Goal: Book appointment/travel/reservation

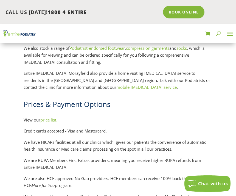
scroll to position [807, 0]
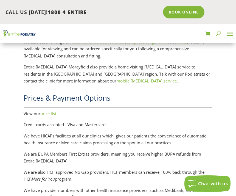
click at [116, 78] on link "mobile [MEDICAL_DATA] service" at bounding box center [146, 80] width 60 height 5
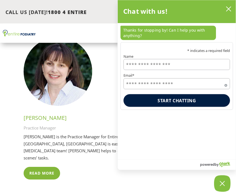
scroll to position [1784, 0]
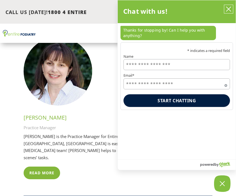
click at [229, 8] on icon "close chatbox" at bounding box center [228, 9] width 4 height 4
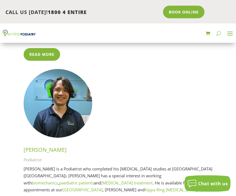
scroll to position [1299, 0]
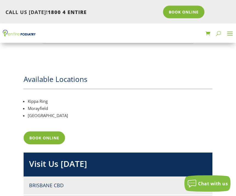
scroll to position [535, 0]
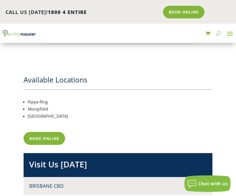
click at [46, 132] on link "Book Online" at bounding box center [44, 138] width 41 height 13
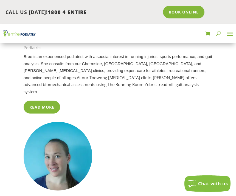
scroll to position [1095, 0]
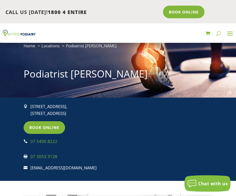
scroll to position [32, 0]
